Goal: Task Accomplishment & Management: Complete application form

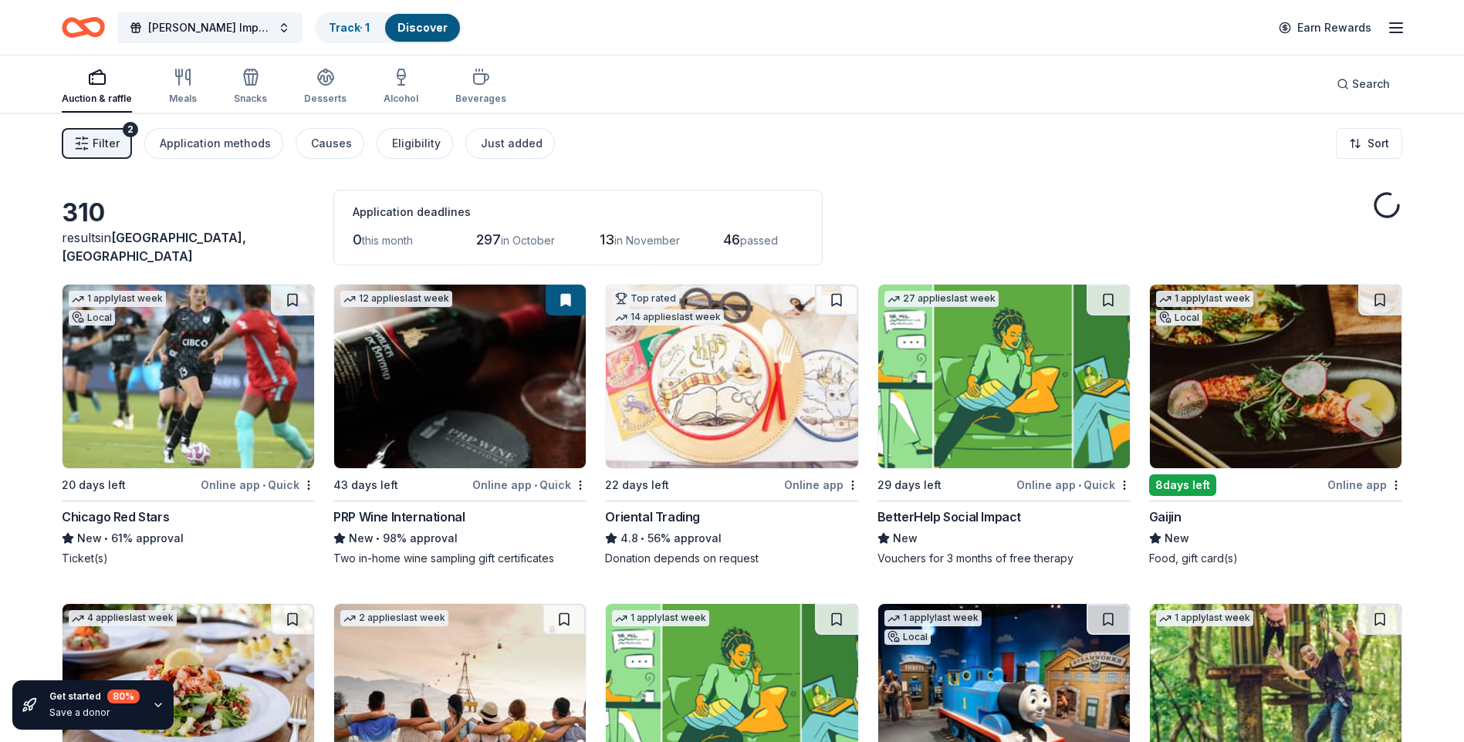
scroll to position [952, 0]
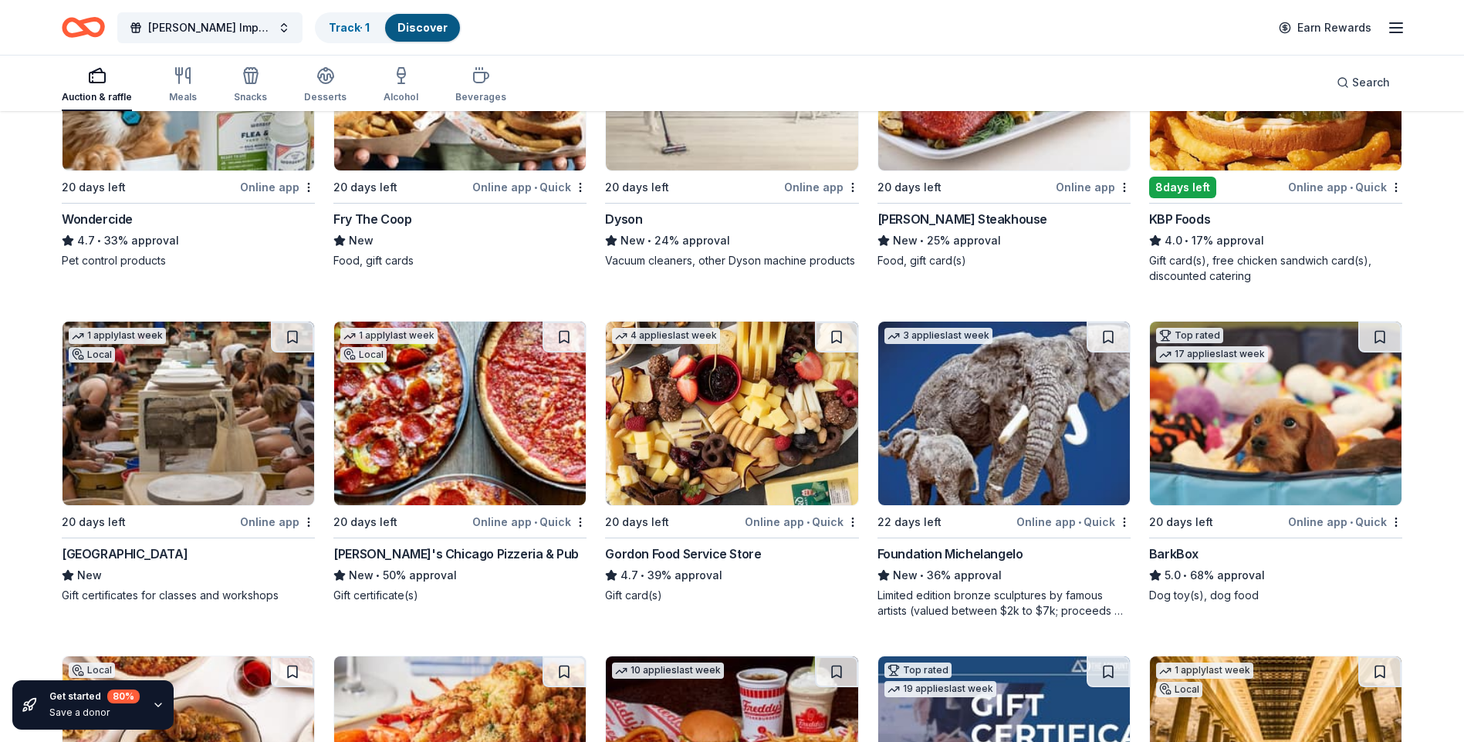
click at [1293, 461] on img at bounding box center [1276, 414] width 252 height 184
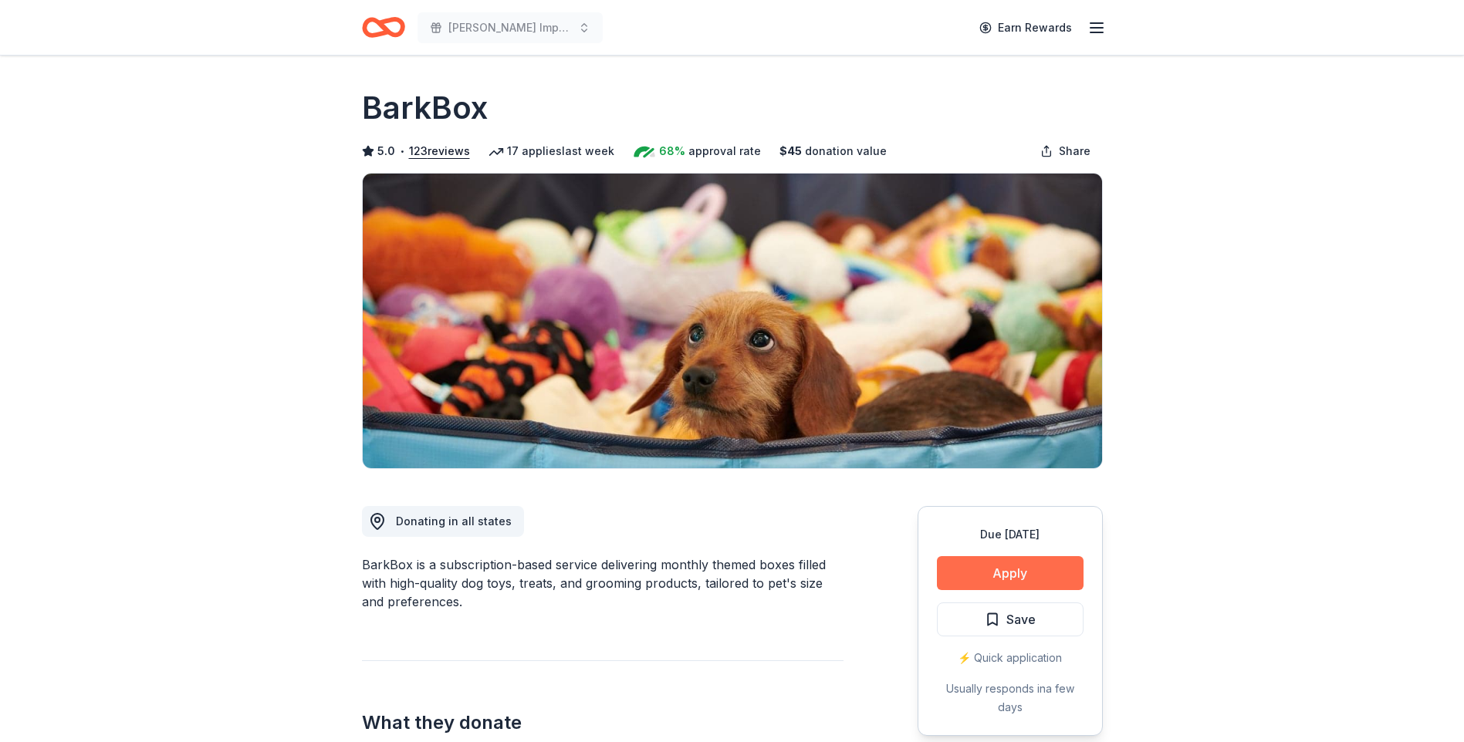
click at [1020, 568] on button "Apply" at bounding box center [1010, 573] width 147 height 34
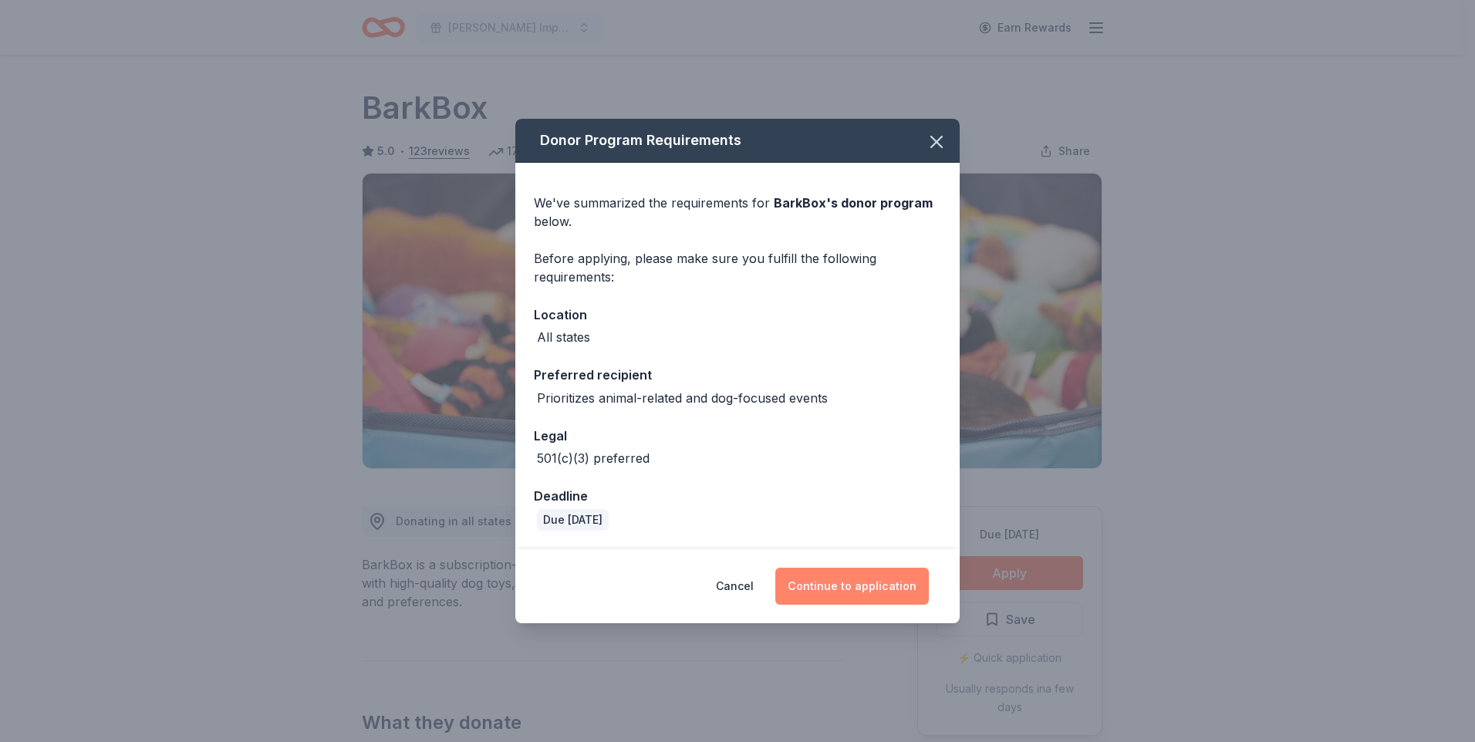
click at [865, 595] on button "Continue to application" at bounding box center [852, 586] width 154 height 37
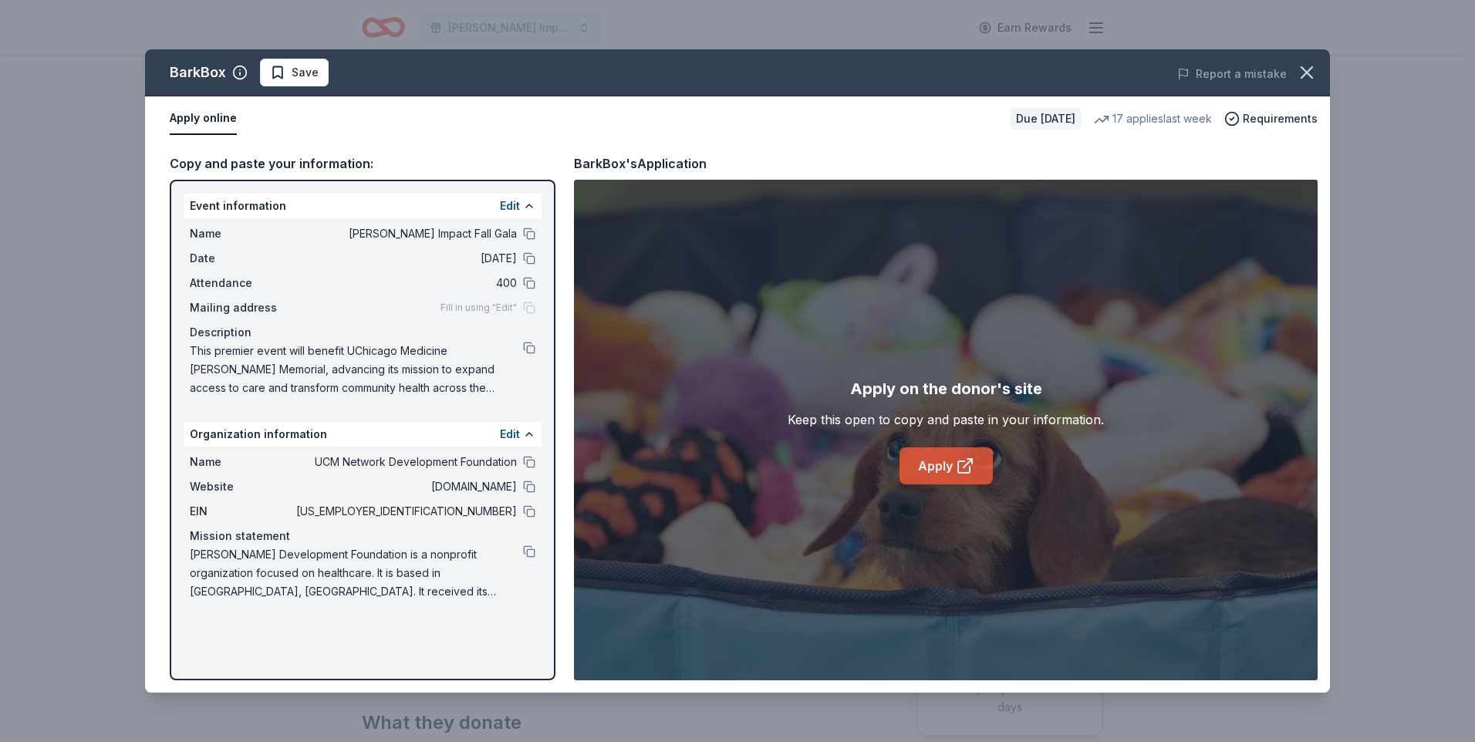
click at [937, 480] on link "Apply" at bounding box center [946, 466] width 93 height 37
click at [950, 485] on div "Apply on the donor's site Keep this open to copy and paste in your information.…" at bounding box center [946, 430] width 744 height 501
click at [934, 448] on link "Apply" at bounding box center [946, 466] width 93 height 37
